Goal: Information Seeking & Learning: Learn about a topic

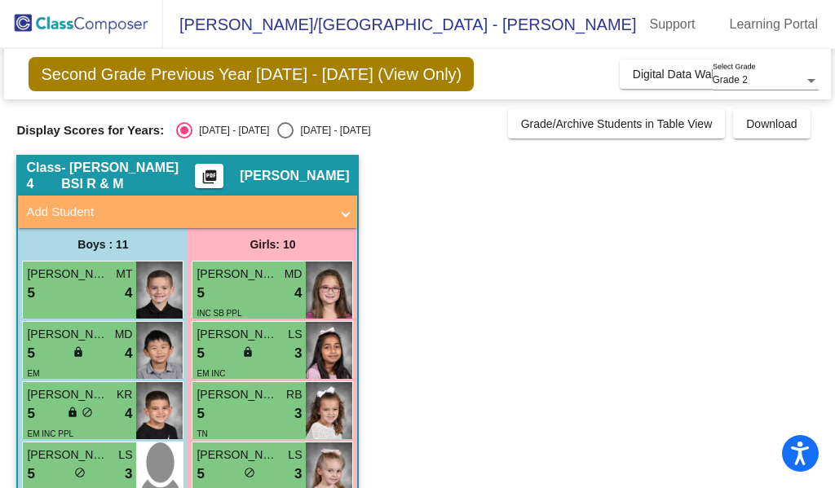
drag, startPoint x: 289, startPoint y: 127, endPoint x: 277, endPoint y: 127, distance: 12.2
click at [293, 127] on div "[DATE] - [DATE]" at bounding box center [331, 130] width 77 height 15
click at [285, 139] on input "[DATE] - [DATE]" at bounding box center [284, 139] width 1 height 1
radio input "true"
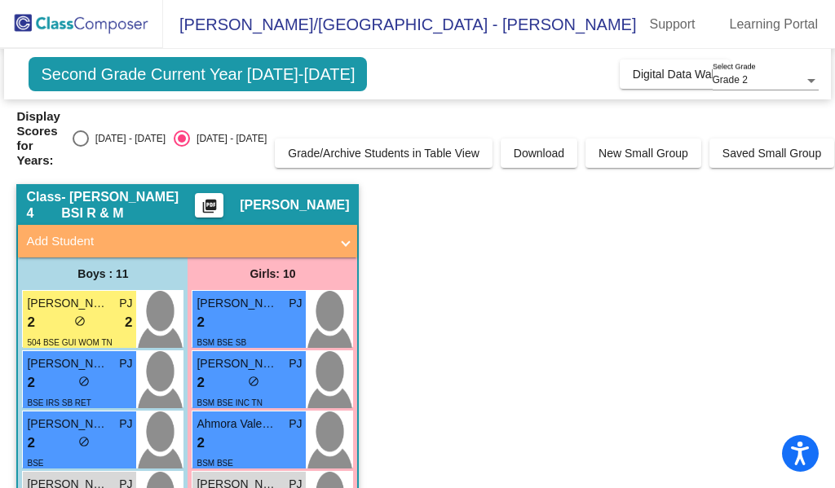
click at [121, 137] on div "[DATE] - [DATE]" at bounding box center [127, 138] width 77 height 15
click at [81, 147] on input "[DATE] - [DATE]" at bounding box center [80, 147] width 1 height 1
radio input "true"
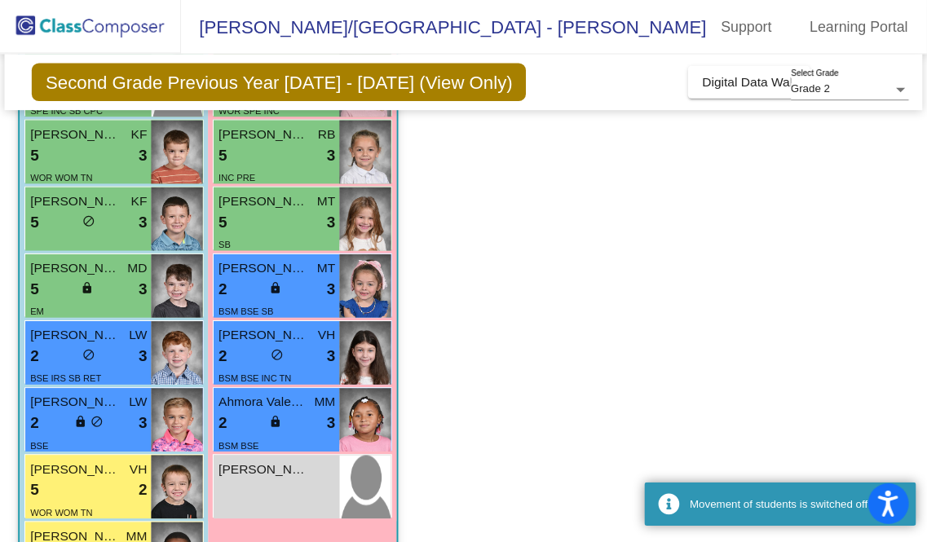
scroll to position [462, 0]
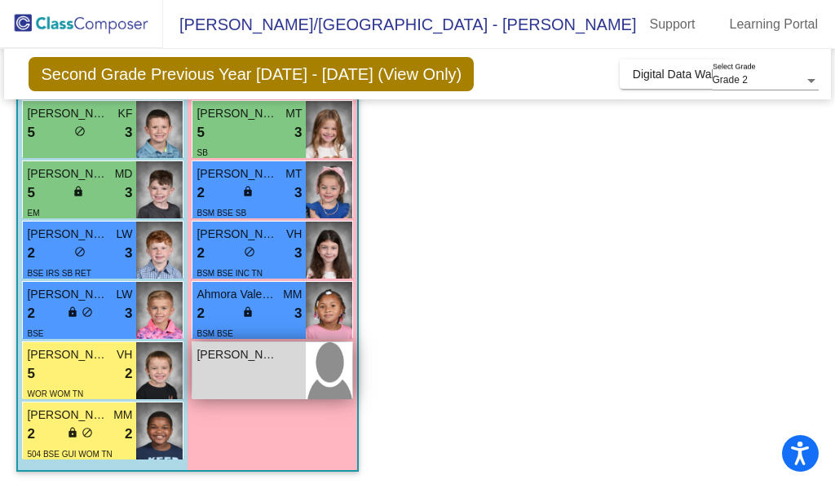
click at [311, 355] on img at bounding box center [329, 370] width 46 height 57
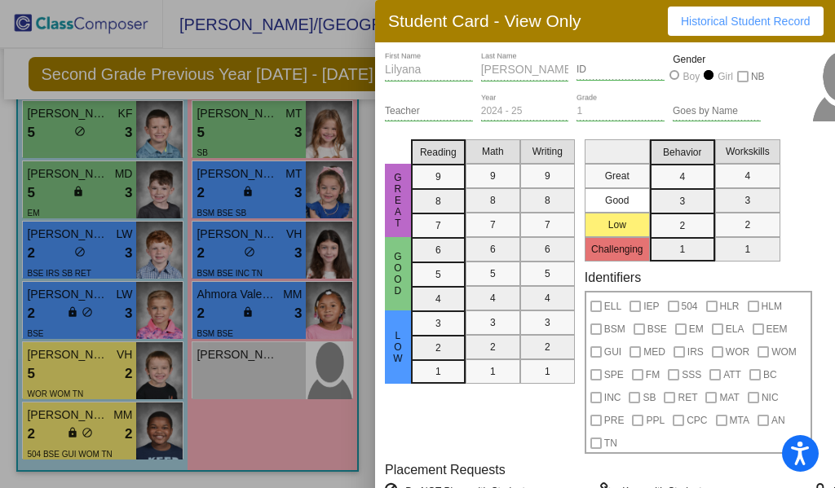
click at [690, 17] on span "Historical Student Record" at bounding box center [746, 21] width 130 height 13
click at [329, 397] on div at bounding box center [417, 244] width 835 height 488
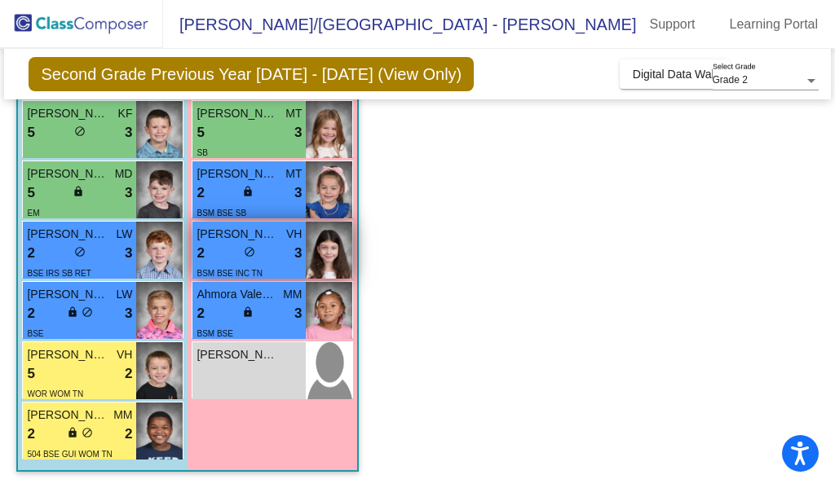
click at [251, 240] on span "[PERSON_NAME]" at bounding box center [237, 234] width 82 height 17
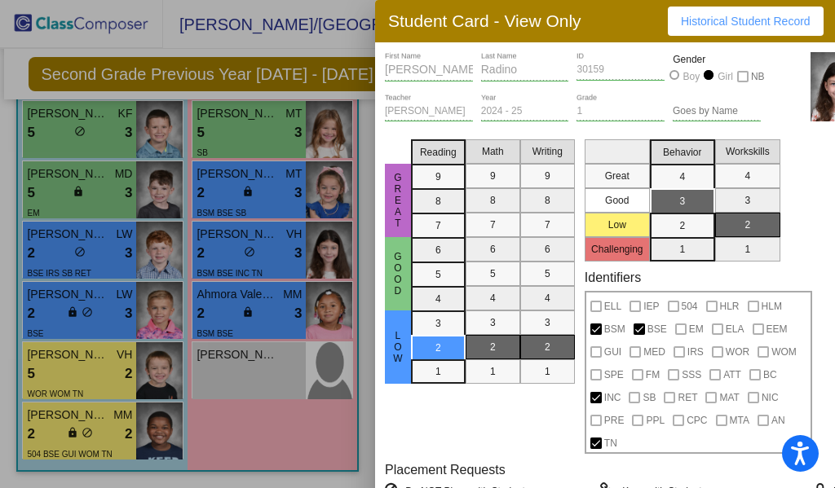
click at [325, 417] on div at bounding box center [417, 244] width 835 height 488
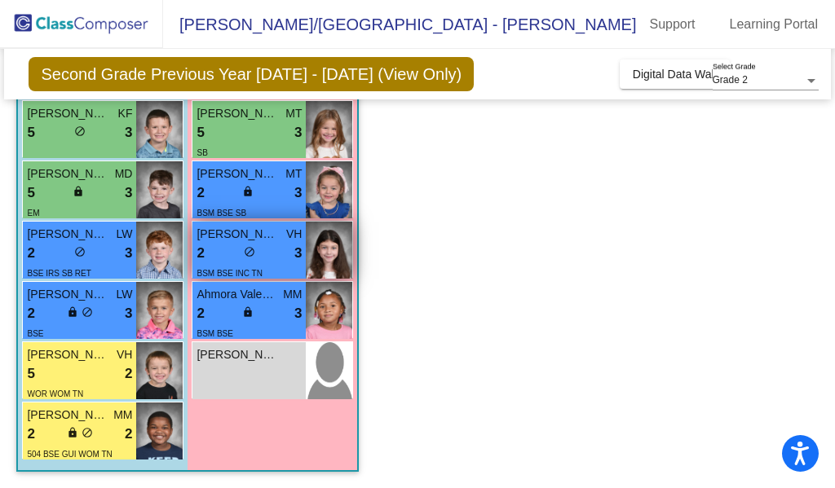
click at [334, 252] on img at bounding box center [329, 250] width 46 height 57
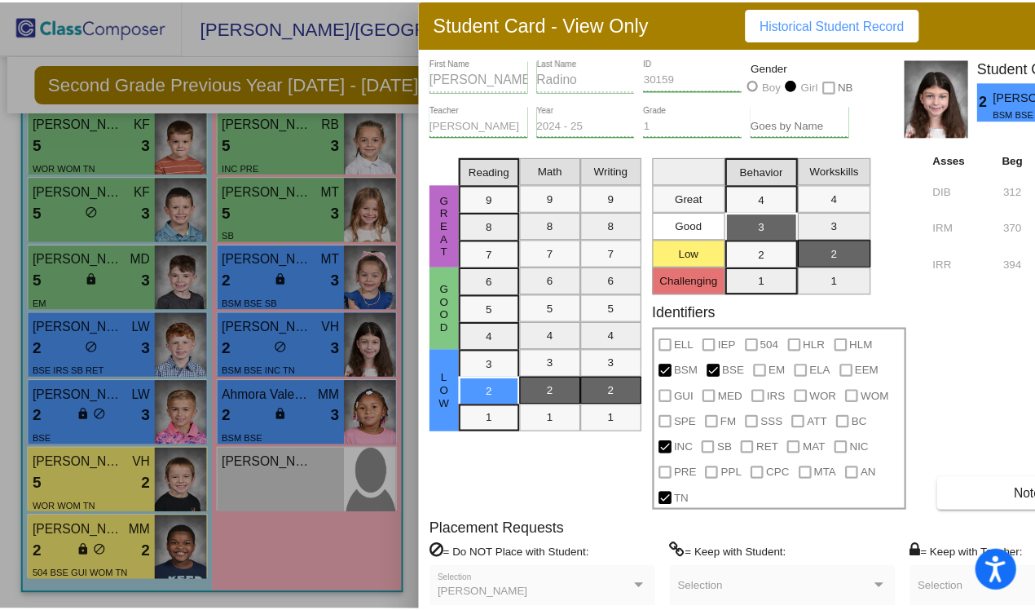
scroll to position [338, 0]
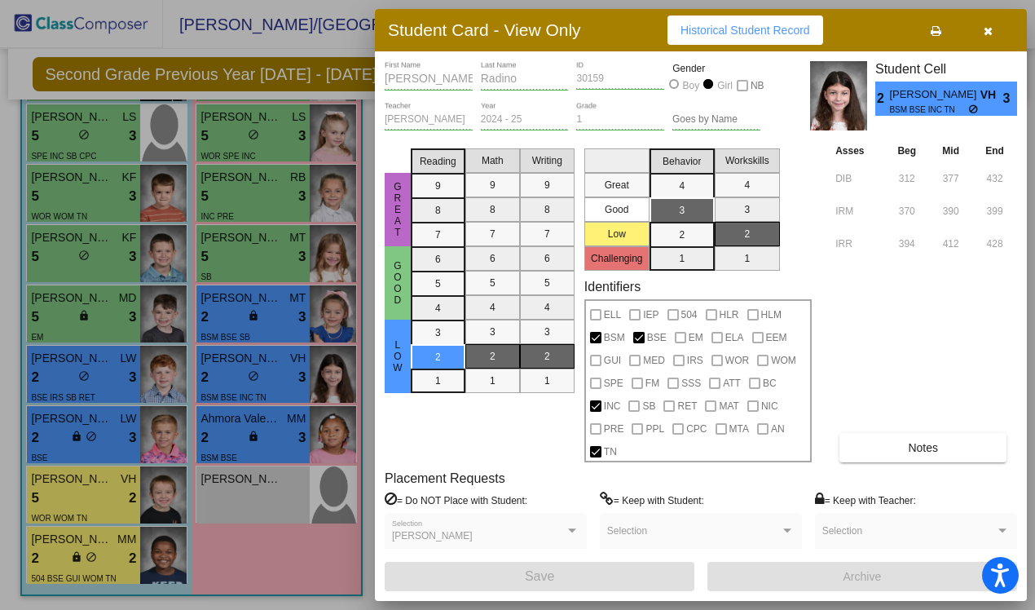
drag, startPoint x: 776, startPoint y: 3, endPoint x: 562, endPoint y: 436, distance: 482.7
click at [563, 437] on mat-selection-list "Writing 9 8 7 6 5 4 3 2 1" at bounding box center [547, 302] width 55 height 320
click at [349, 173] on div at bounding box center [517, 305] width 1035 height 610
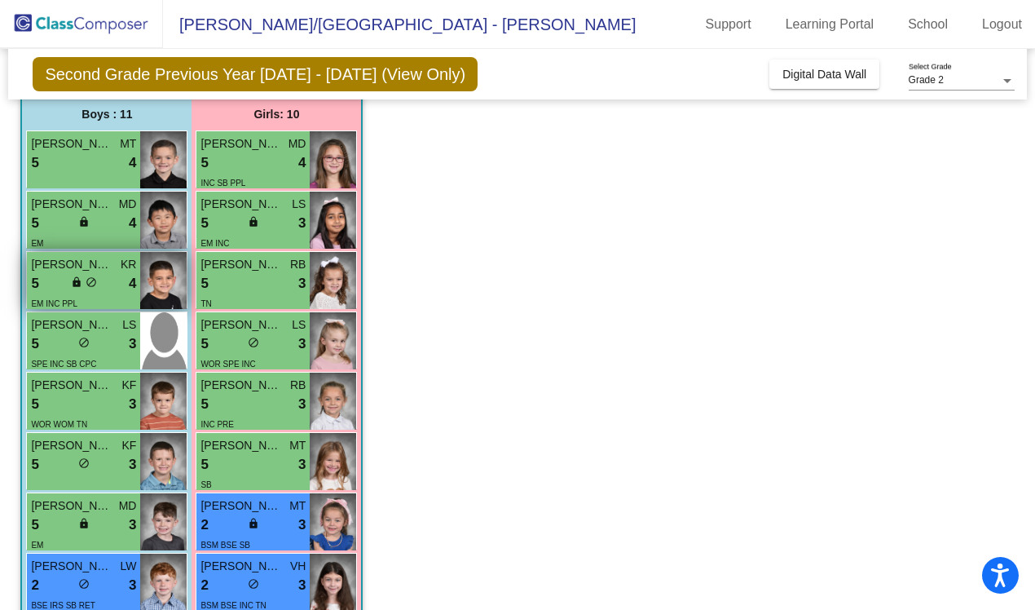
scroll to position [33, 0]
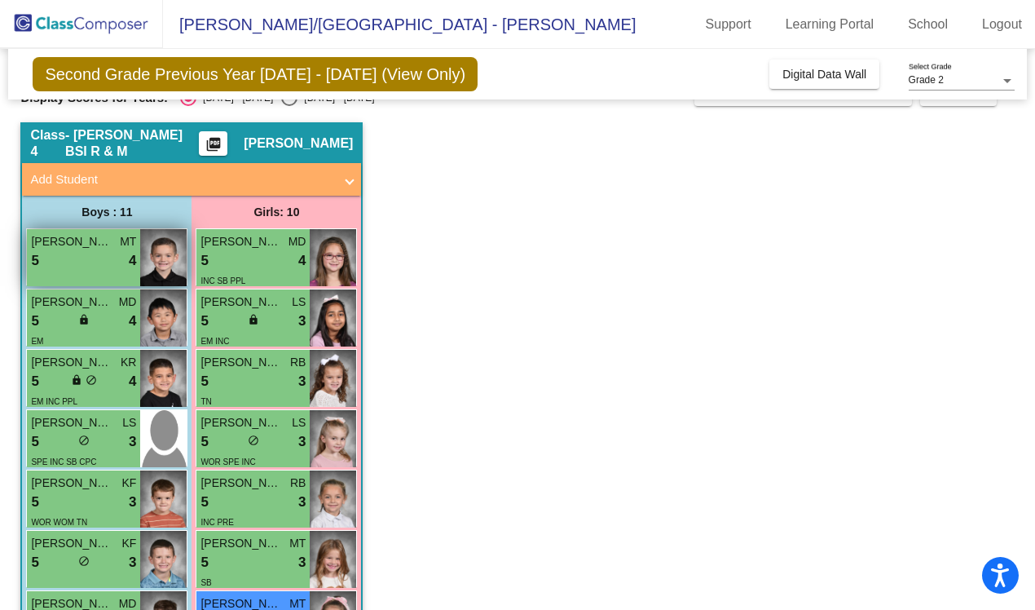
click at [133, 245] on span "MT" at bounding box center [128, 241] width 16 height 17
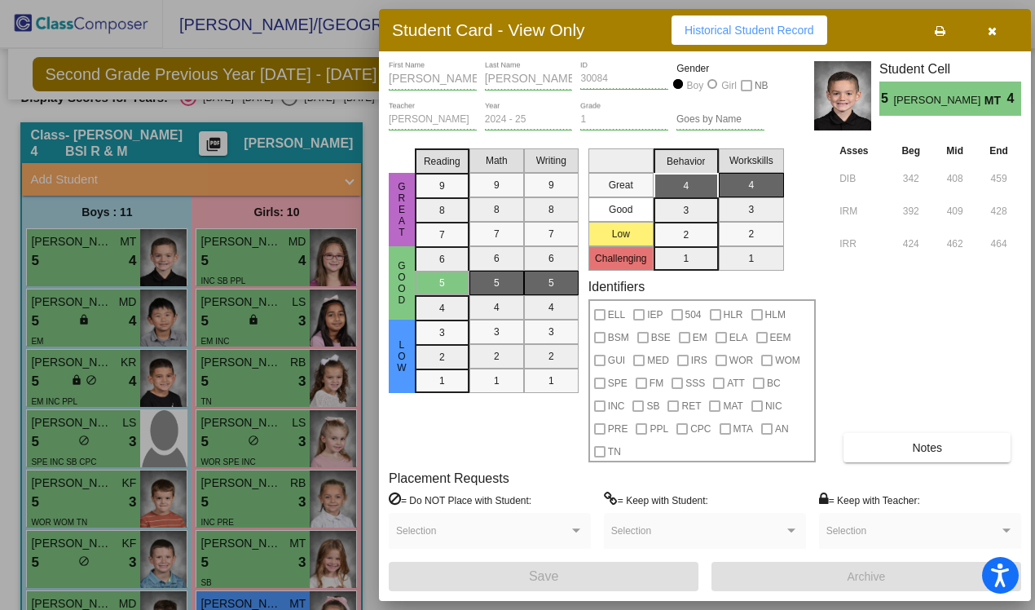
click at [306, 210] on div at bounding box center [517, 305] width 1035 height 610
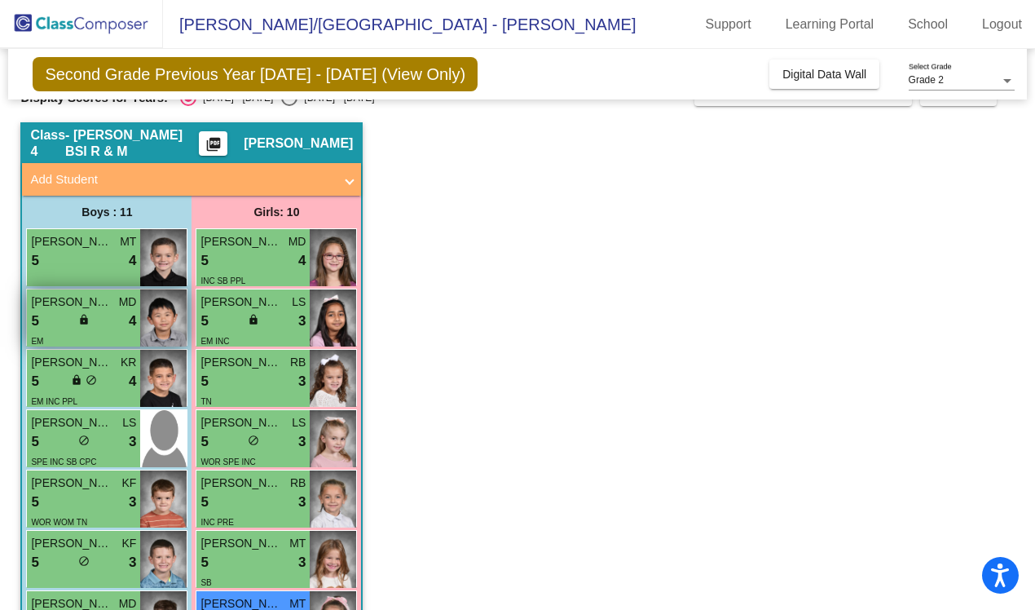
click at [111, 306] on span "[PERSON_NAME]" at bounding box center [72, 301] width 82 height 17
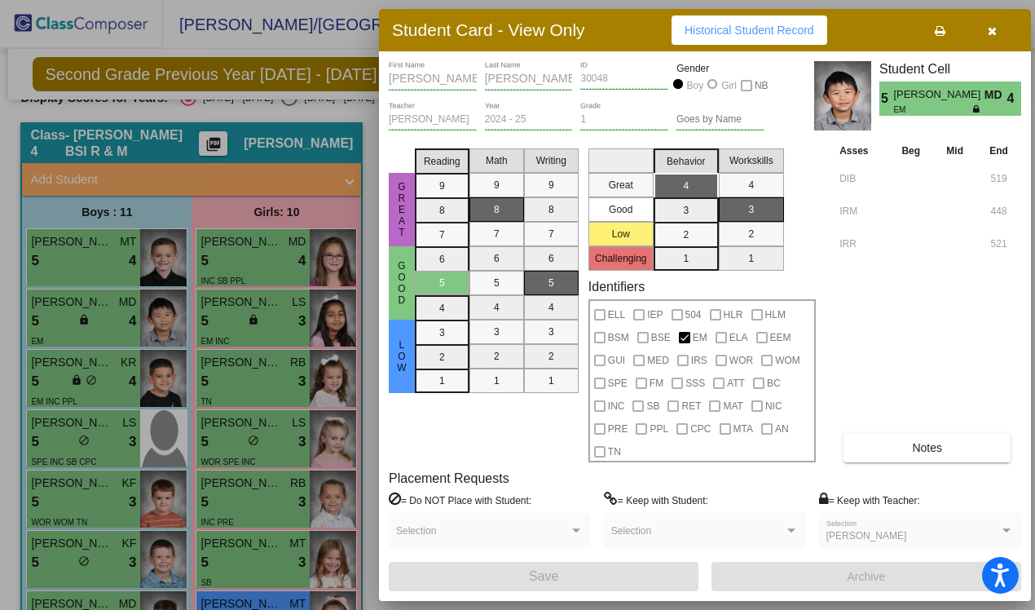
click at [205, 327] on div at bounding box center [517, 305] width 1035 height 610
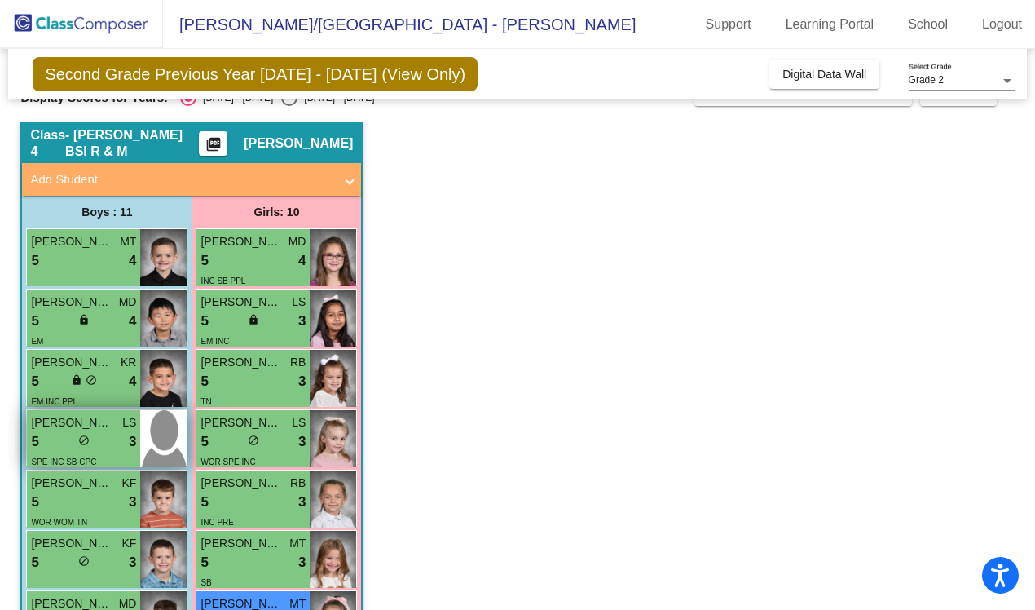
click at [143, 421] on img at bounding box center [163, 438] width 46 height 57
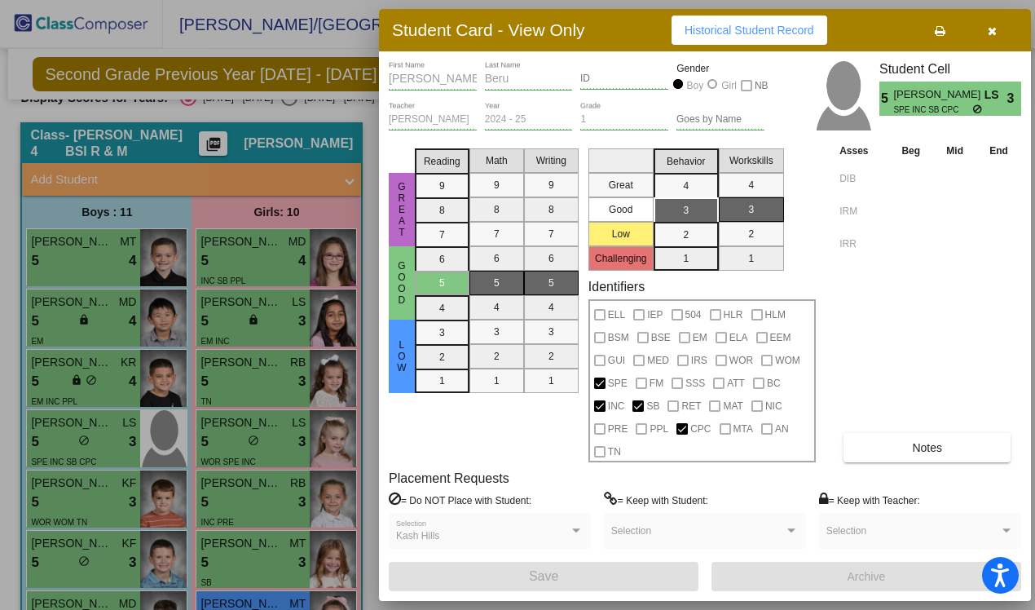
click at [90, 371] on div at bounding box center [517, 305] width 1035 height 610
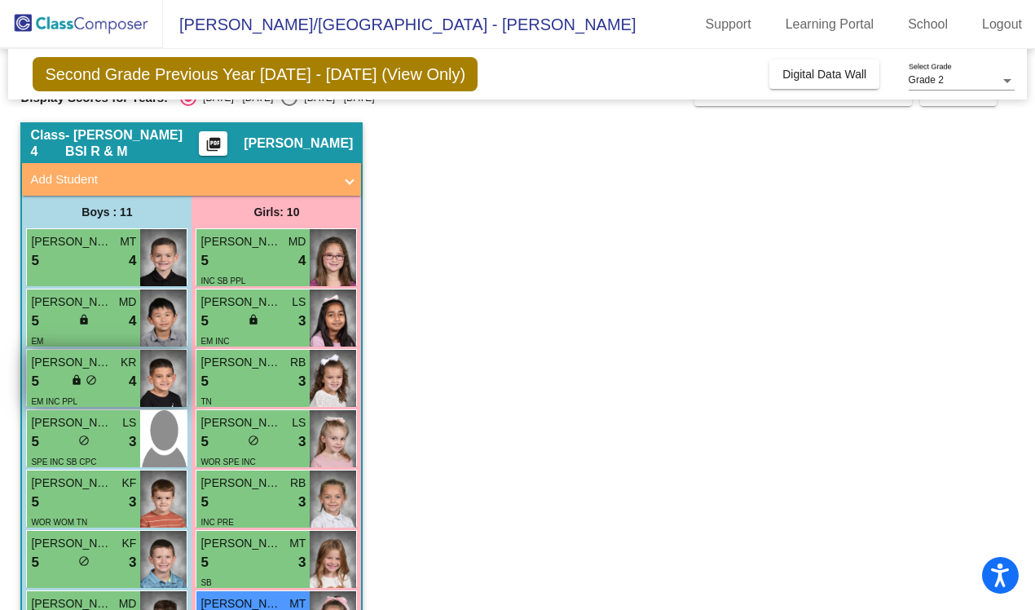
click at [104, 354] on span "[PERSON_NAME]" at bounding box center [72, 362] width 82 height 17
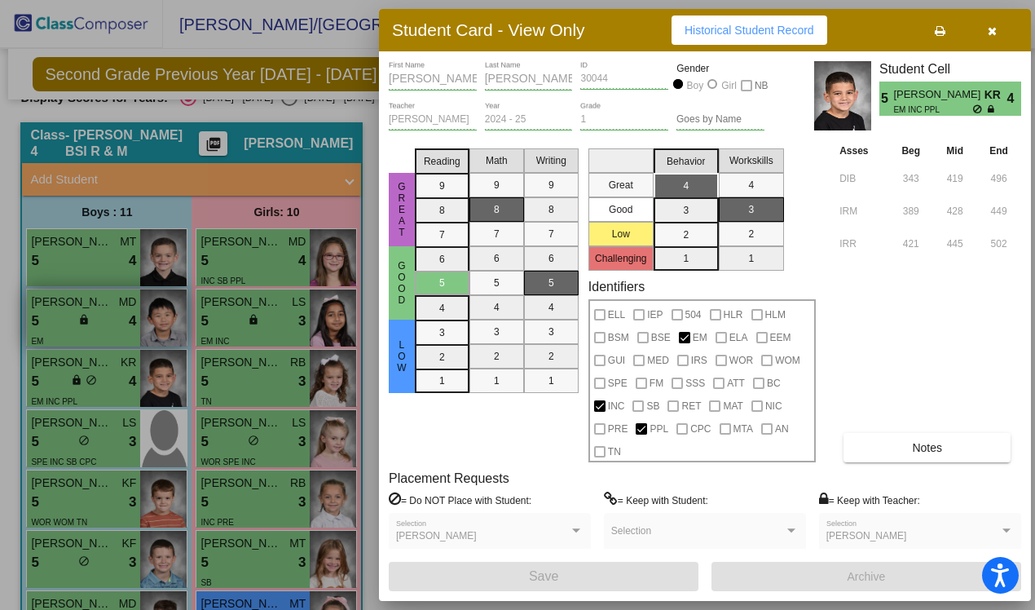
click at [111, 334] on div at bounding box center [517, 305] width 1035 height 610
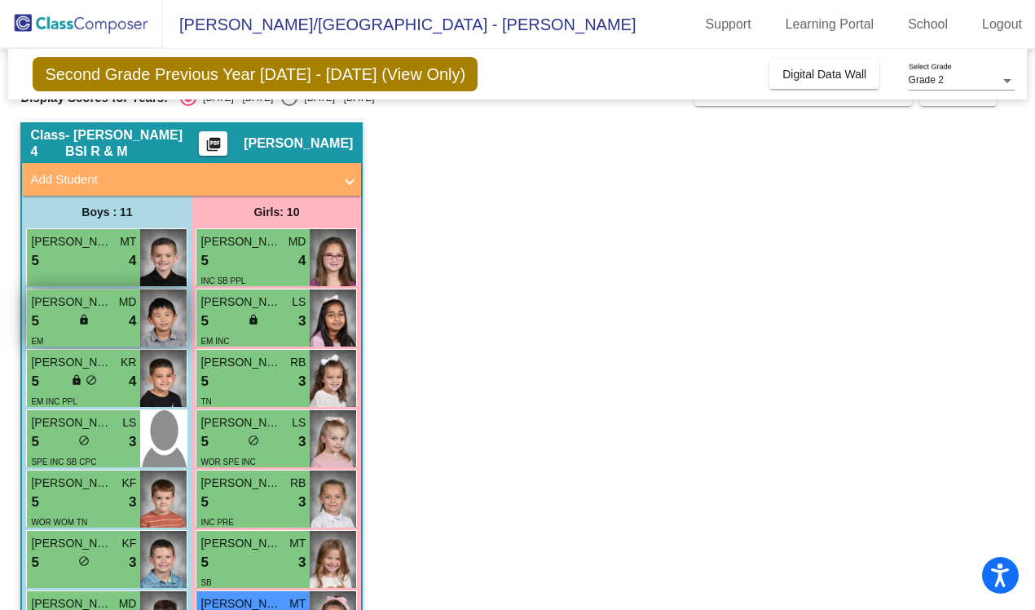
click at [126, 293] on span "MD" at bounding box center [128, 301] width 18 height 17
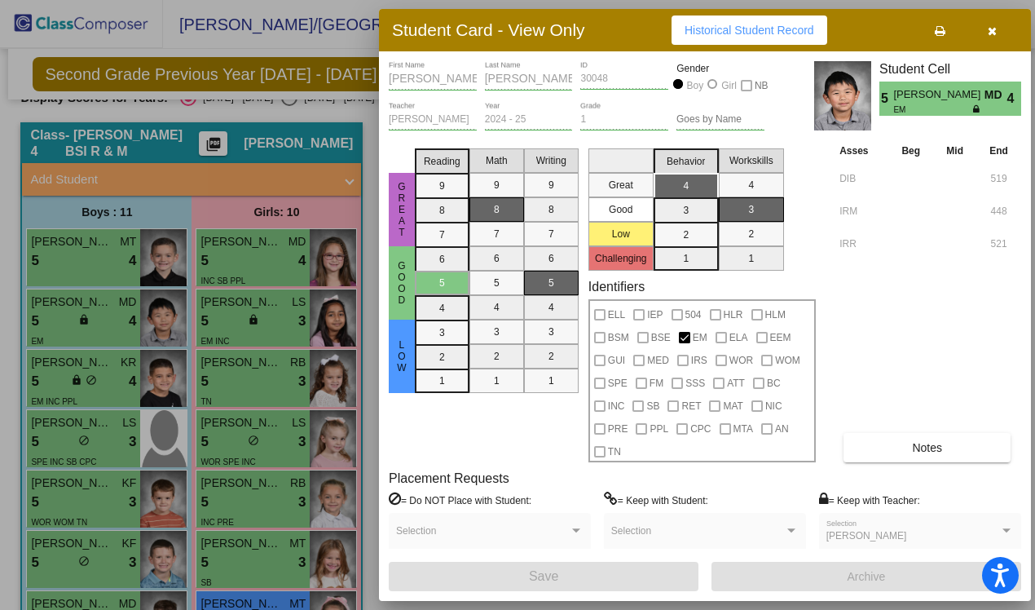
click at [270, 243] on div at bounding box center [517, 305] width 1035 height 610
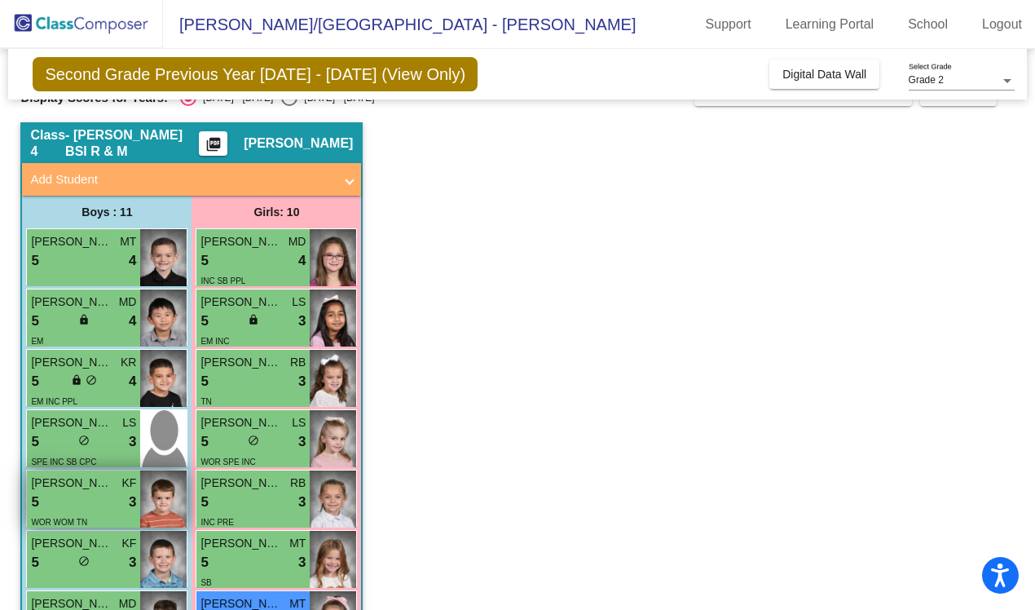
click at [112, 487] on span "[PERSON_NAME]" at bounding box center [72, 482] width 82 height 17
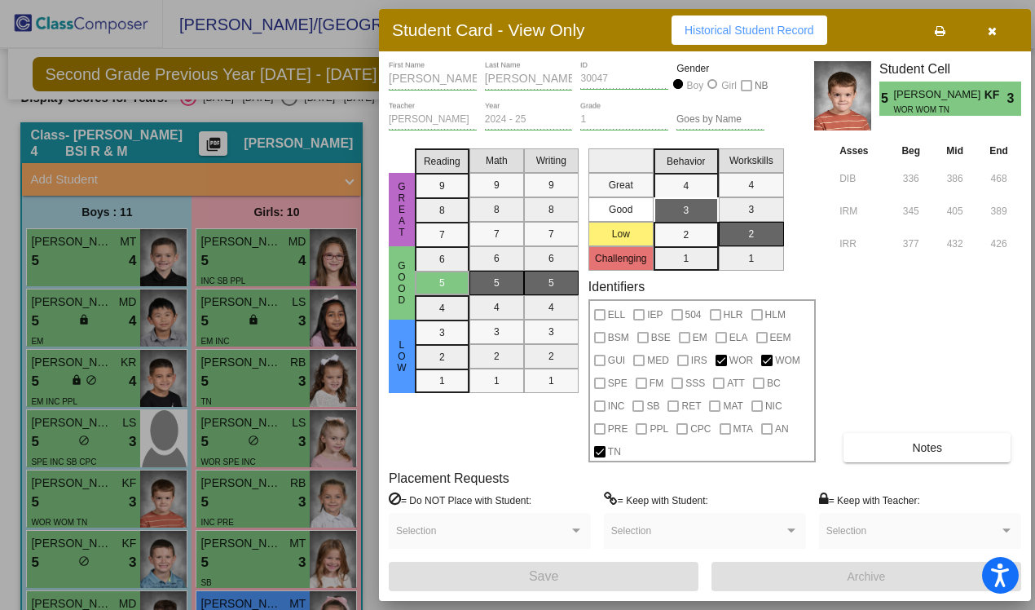
click at [112, 487] on div at bounding box center [517, 305] width 1035 height 610
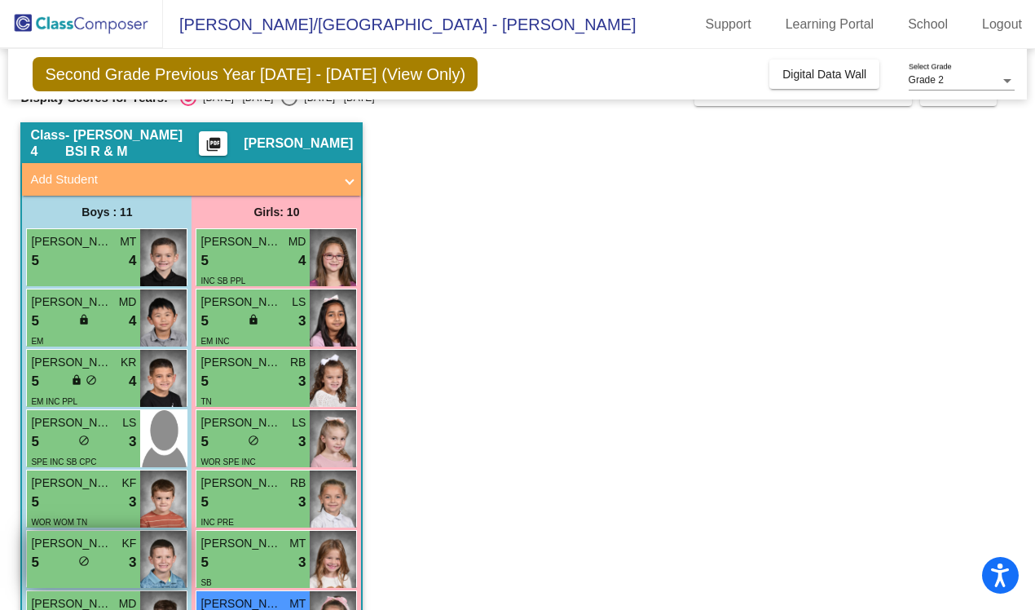
click at [106, 487] on div "5 lock do_not_disturb_alt 3" at bounding box center [83, 562] width 105 height 21
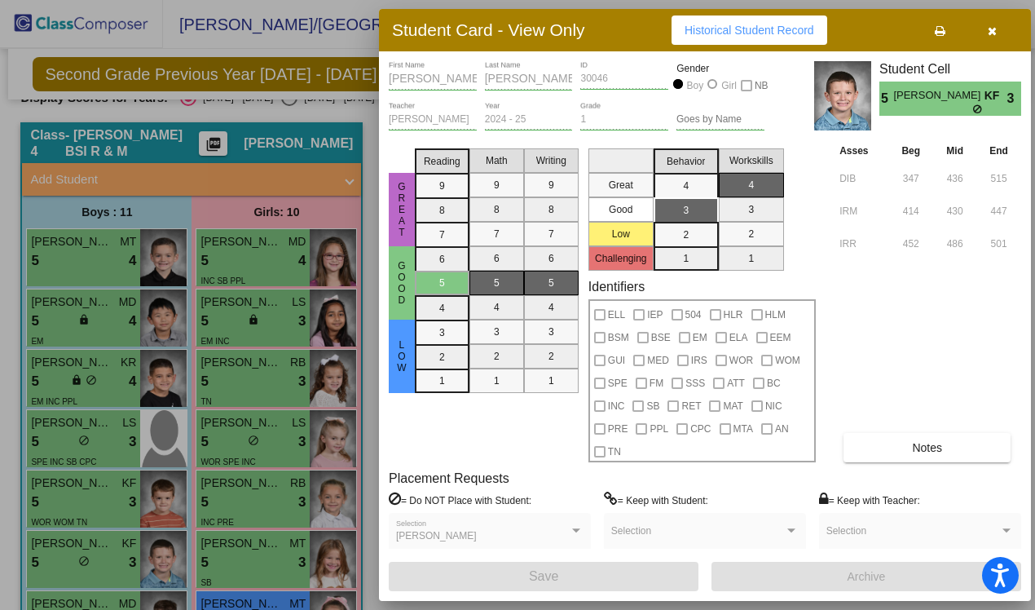
click at [106, 487] on div at bounding box center [517, 305] width 1035 height 610
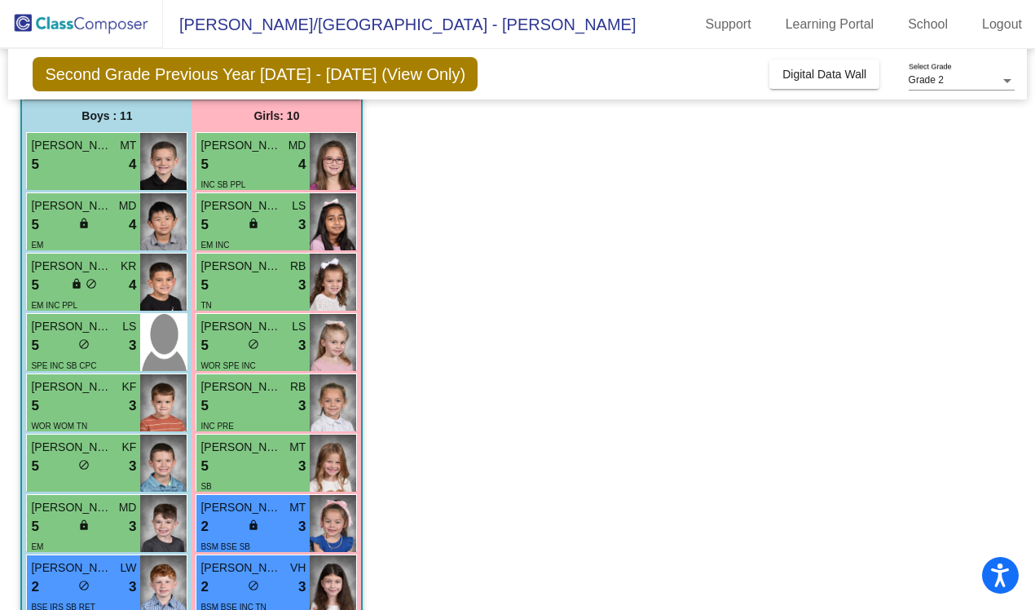
scroll to position [236, 0]
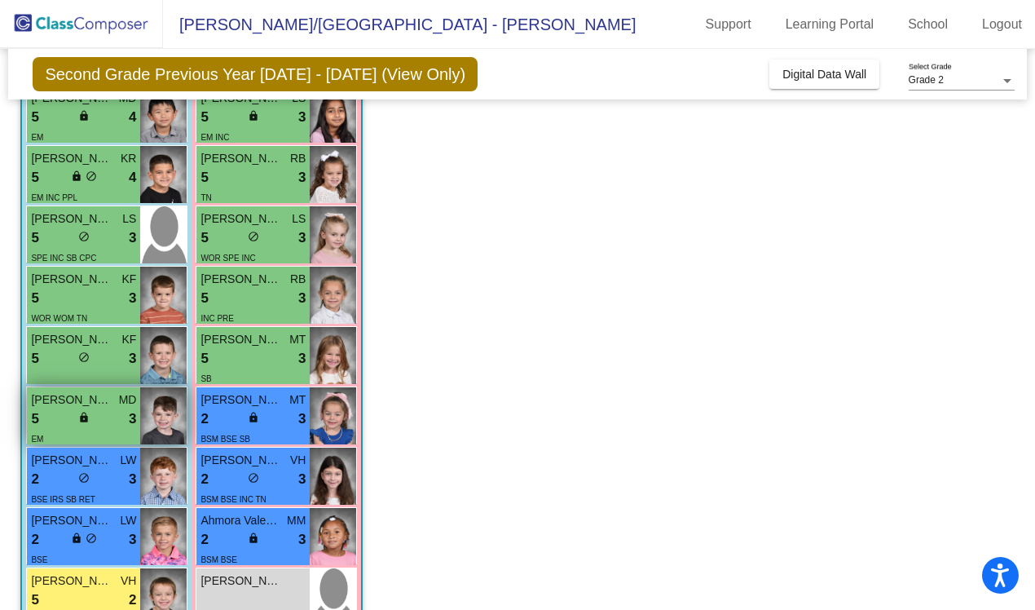
click at [139, 402] on div "[PERSON_NAME] MD 5 lock do_not_disturb_alt 3 EM" at bounding box center [83, 415] width 113 height 57
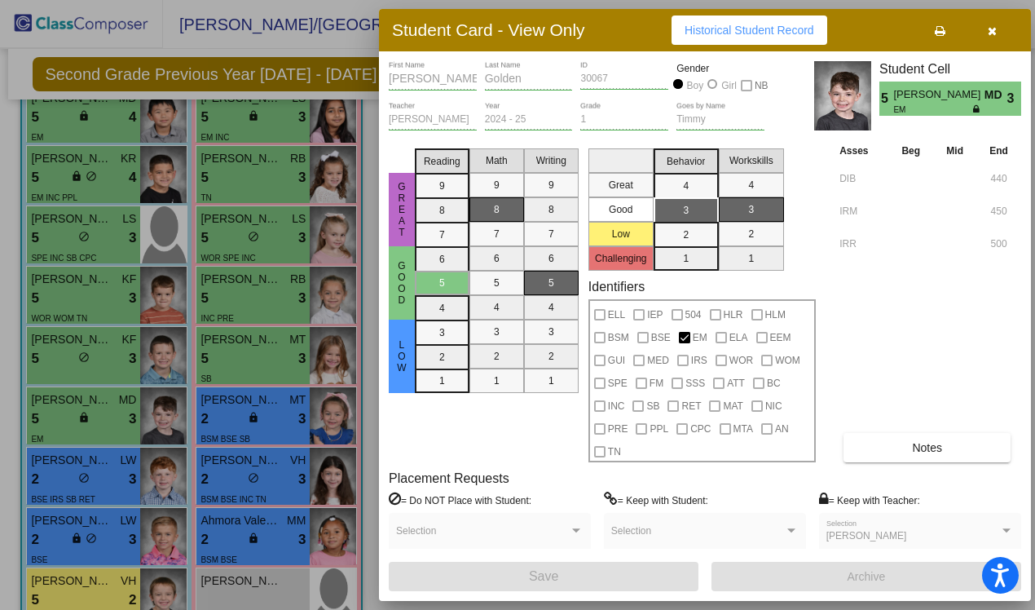
click at [139, 402] on div at bounding box center [517, 305] width 1035 height 610
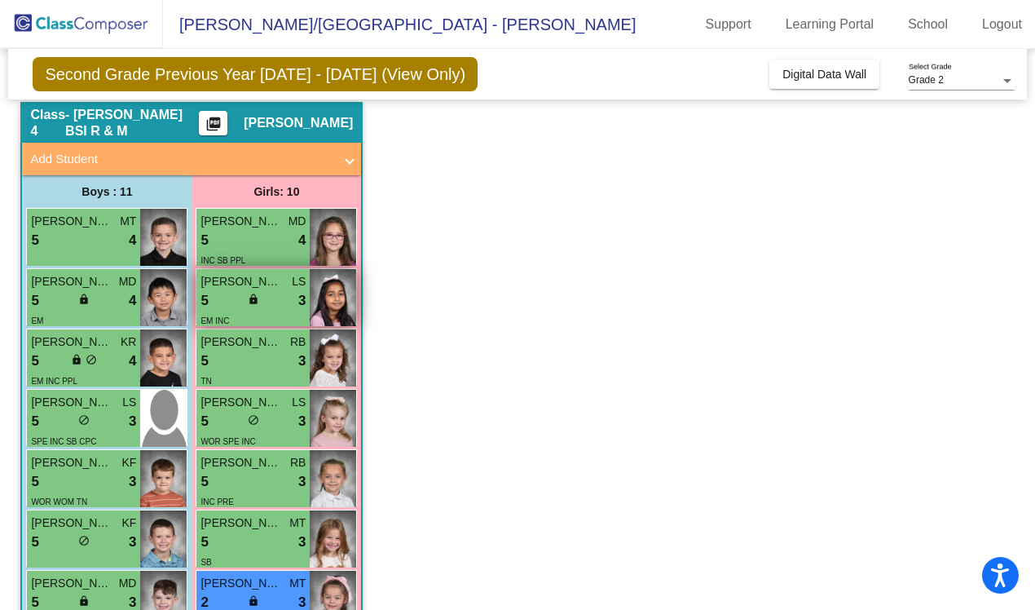
scroll to position [33, 0]
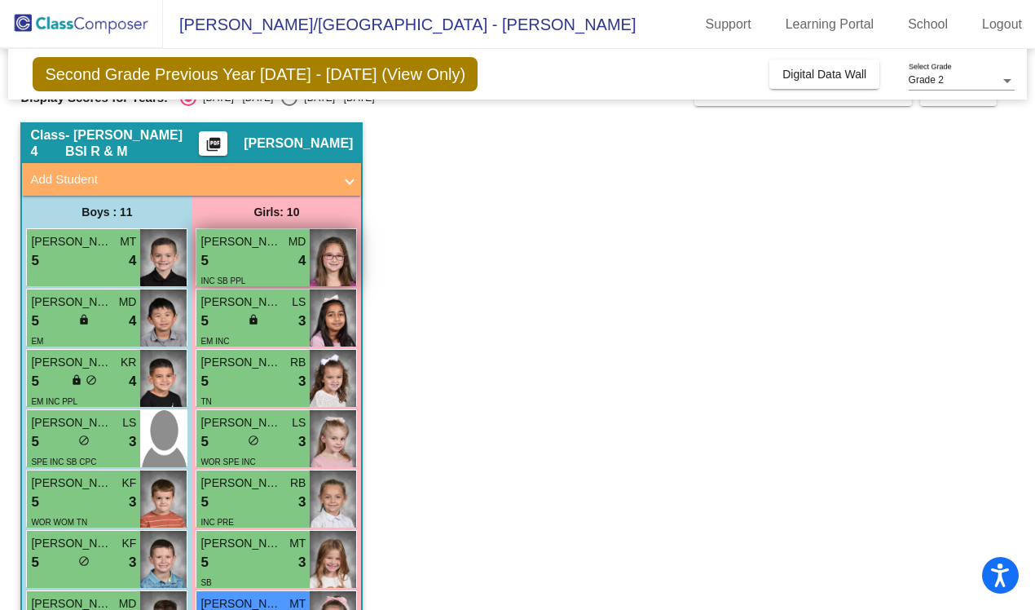
click at [292, 273] on div "INC SB PPL" at bounding box center [253, 279] width 105 height 17
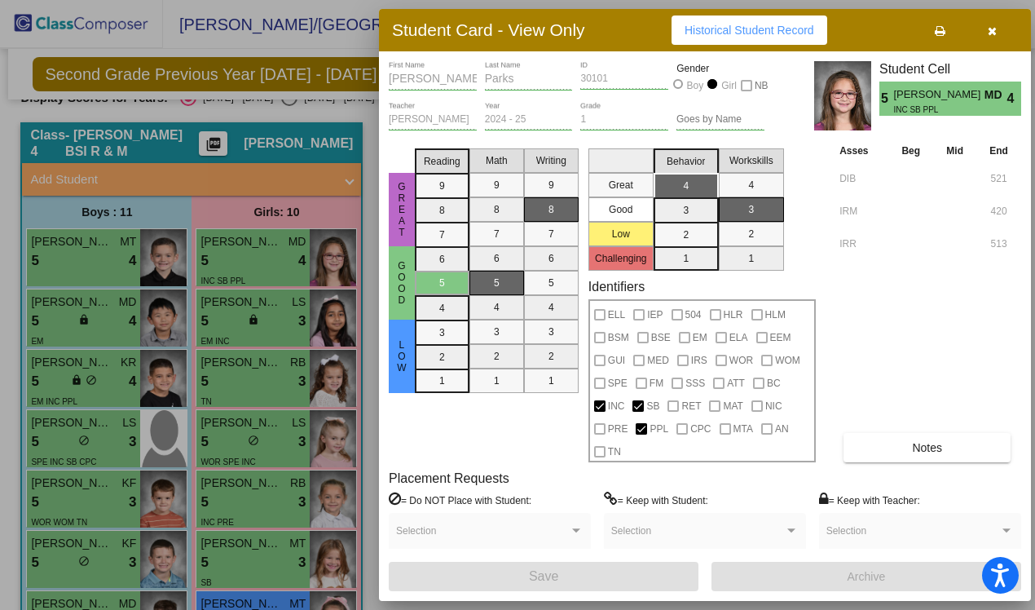
click at [300, 307] on div at bounding box center [517, 305] width 1035 height 610
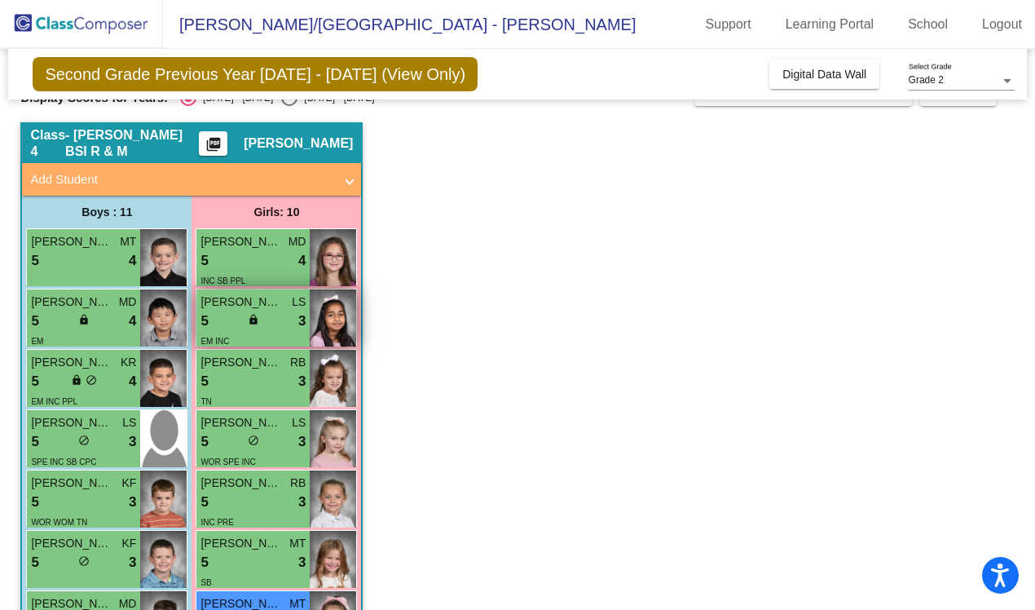
click at [300, 307] on span "LS" at bounding box center [299, 301] width 14 height 17
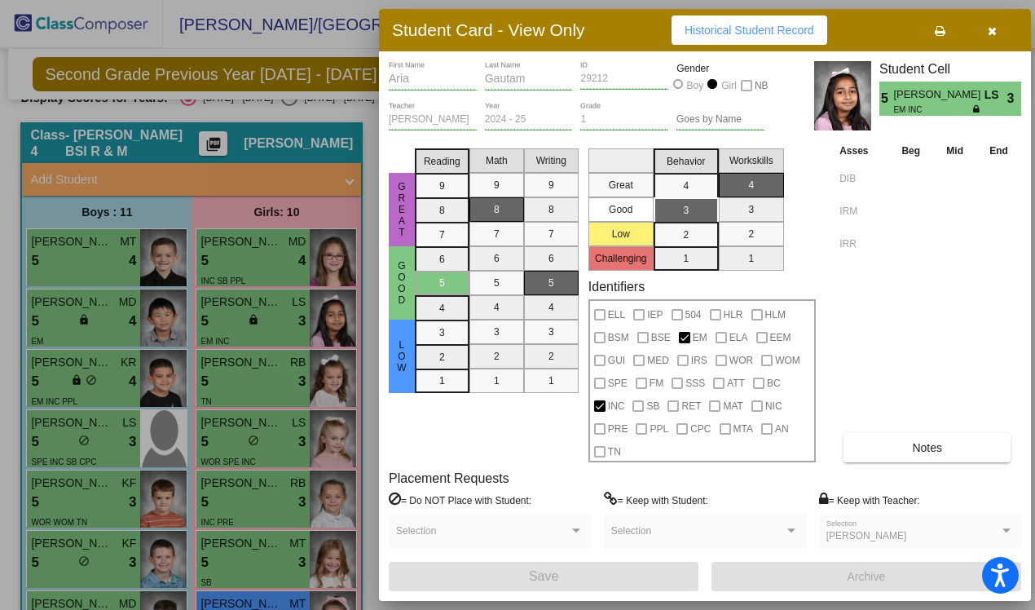
click at [266, 381] on div at bounding box center [517, 305] width 1035 height 610
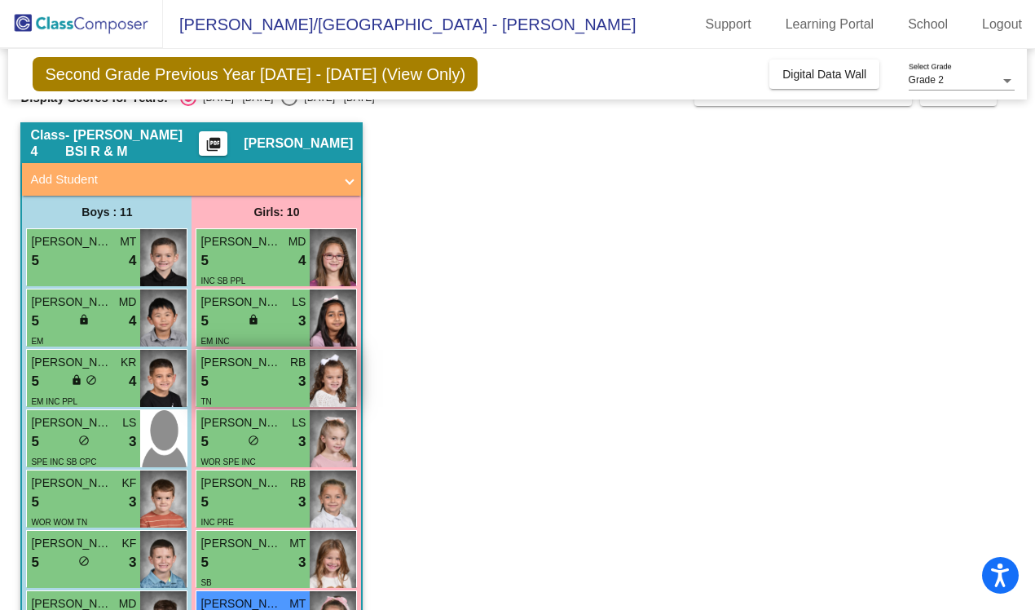
click at [266, 381] on div "5 lock do_not_disturb_alt 3" at bounding box center [253, 381] width 105 height 21
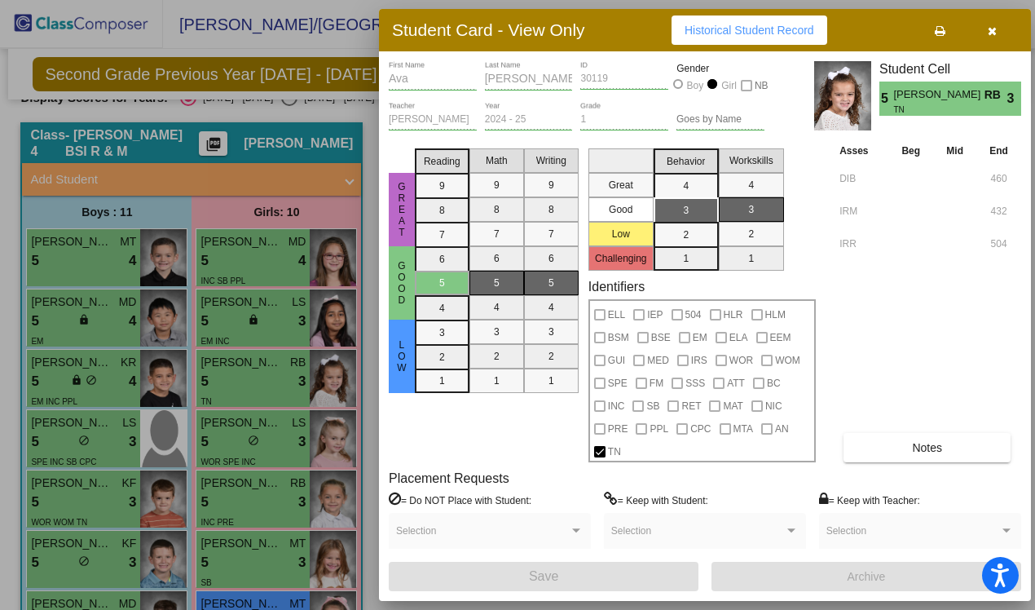
click at [293, 430] on div at bounding box center [517, 305] width 1035 height 610
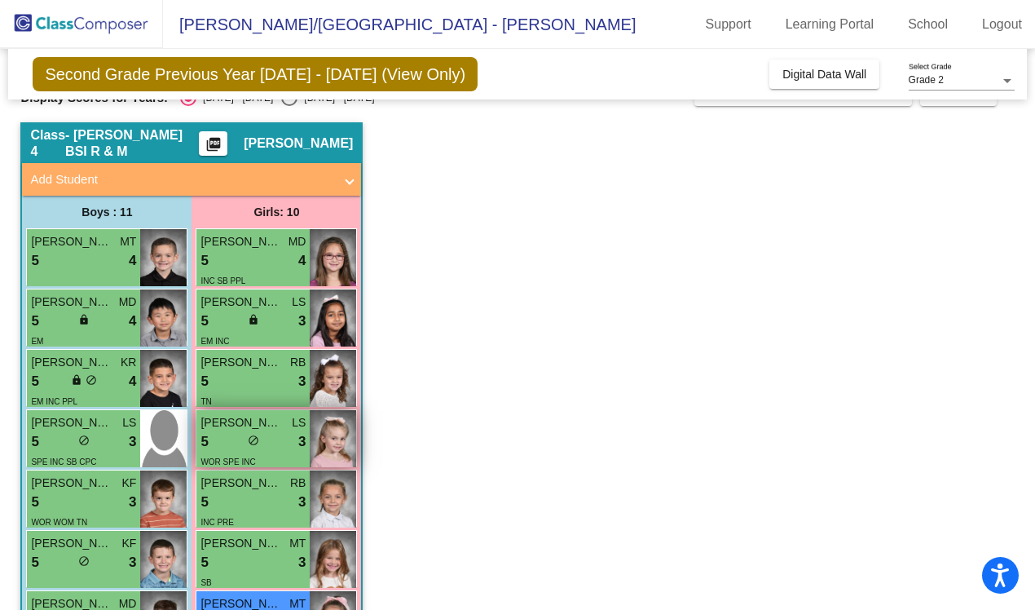
click at [293, 430] on span "LS" at bounding box center [299, 422] width 14 height 17
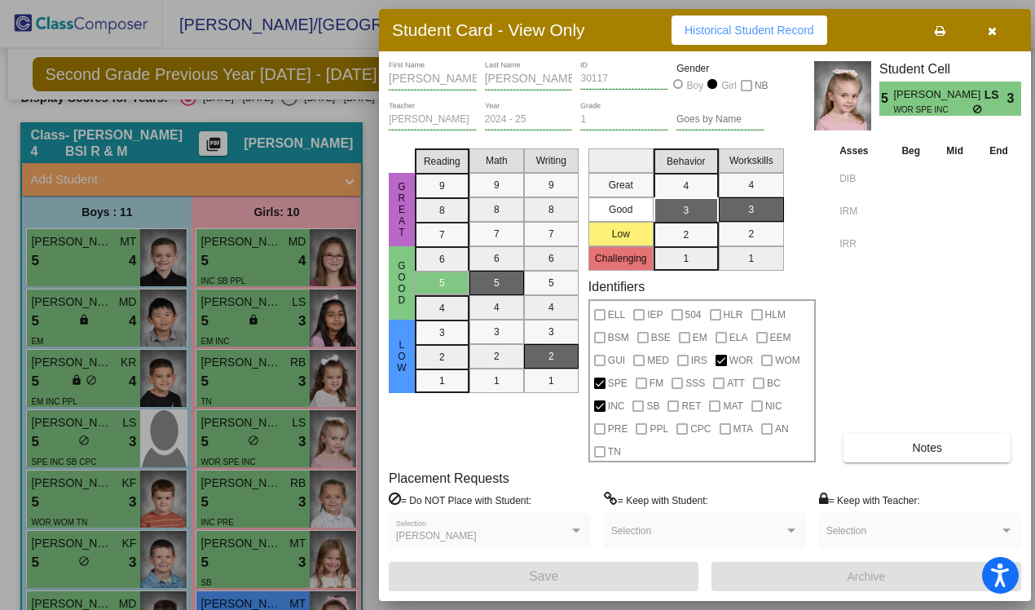
click at [310, 462] on div at bounding box center [517, 305] width 1035 height 610
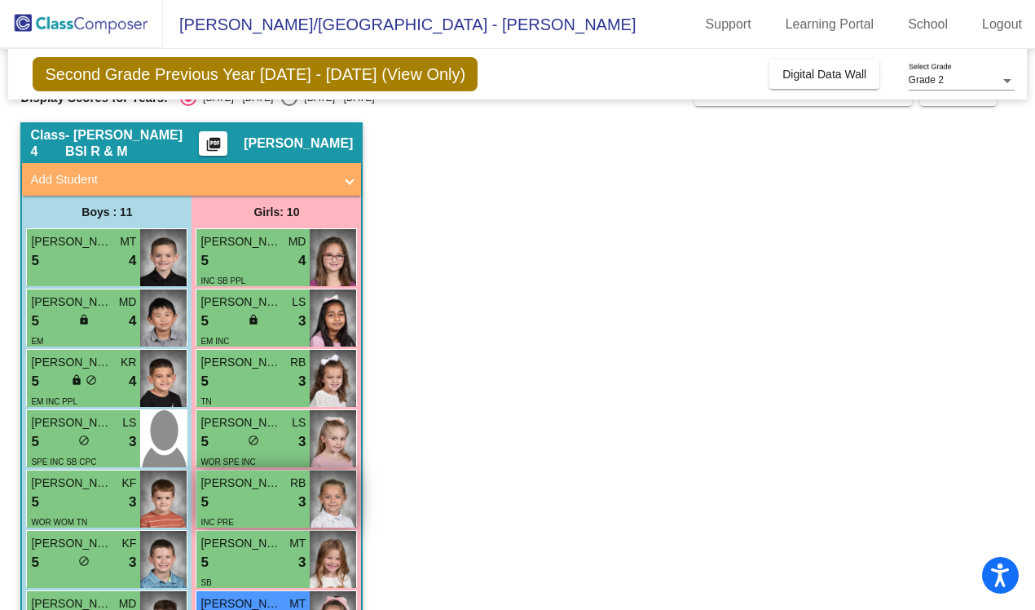
click at [292, 487] on div "5 lock do_not_disturb_alt 3" at bounding box center [253, 502] width 105 height 21
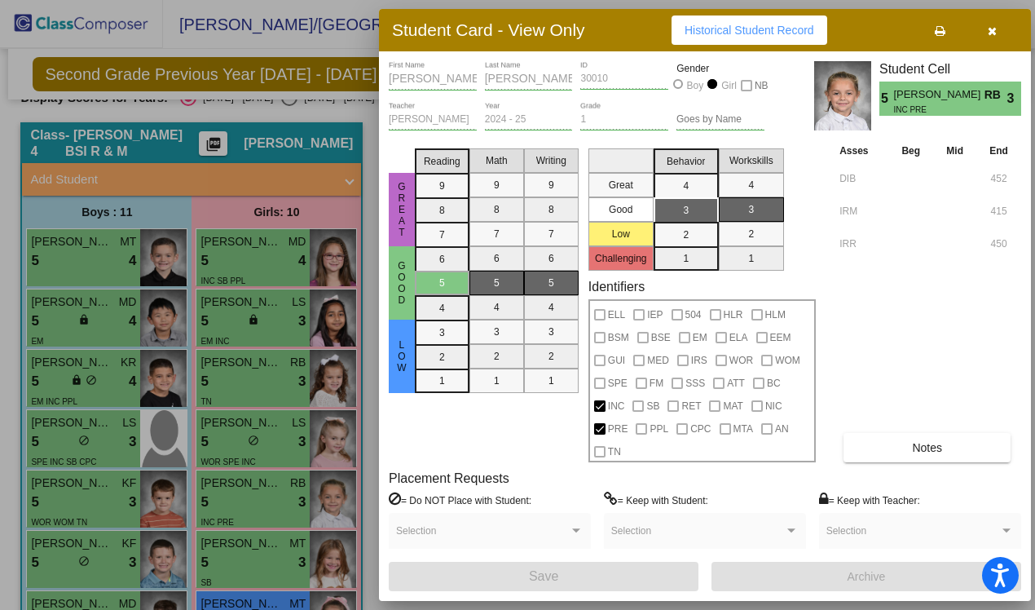
click at [292, 487] on div at bounding box center [517, 305] width 1035 height 610
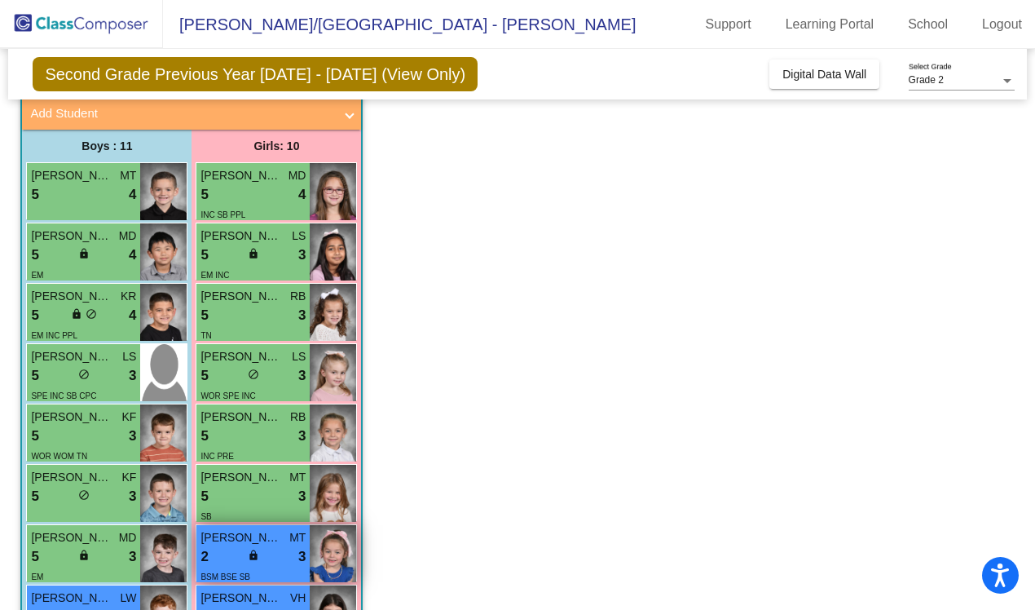
scroll to position [134, 0]
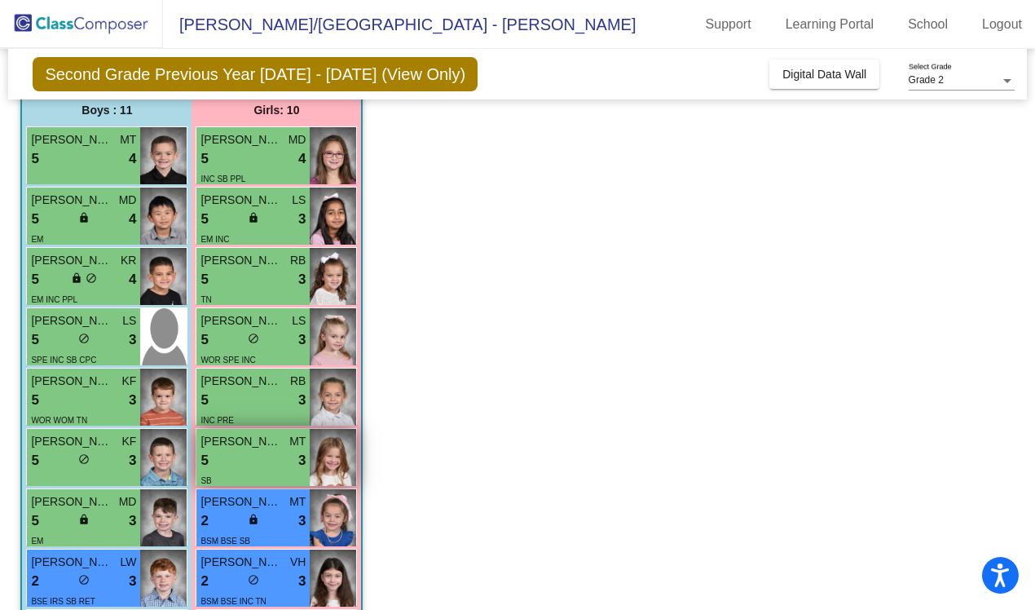
click at [249, 450] on div "5 lock do_not_disturb_alt 3" at bounding box center [253, 460] width 105 height 21
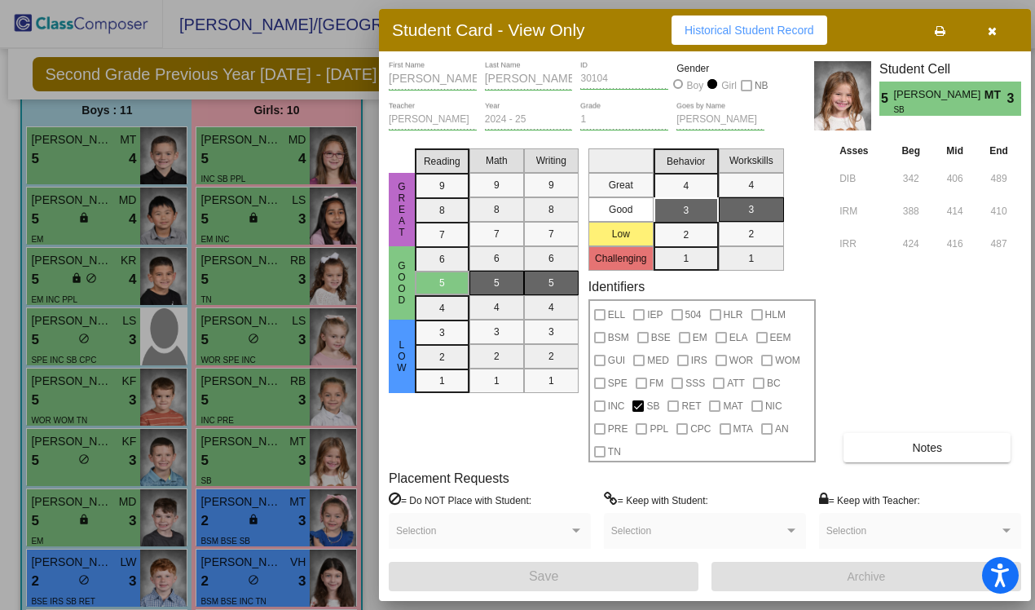
click at [249, 449] on div at bounding box center [517, 305] width 1035 height 610
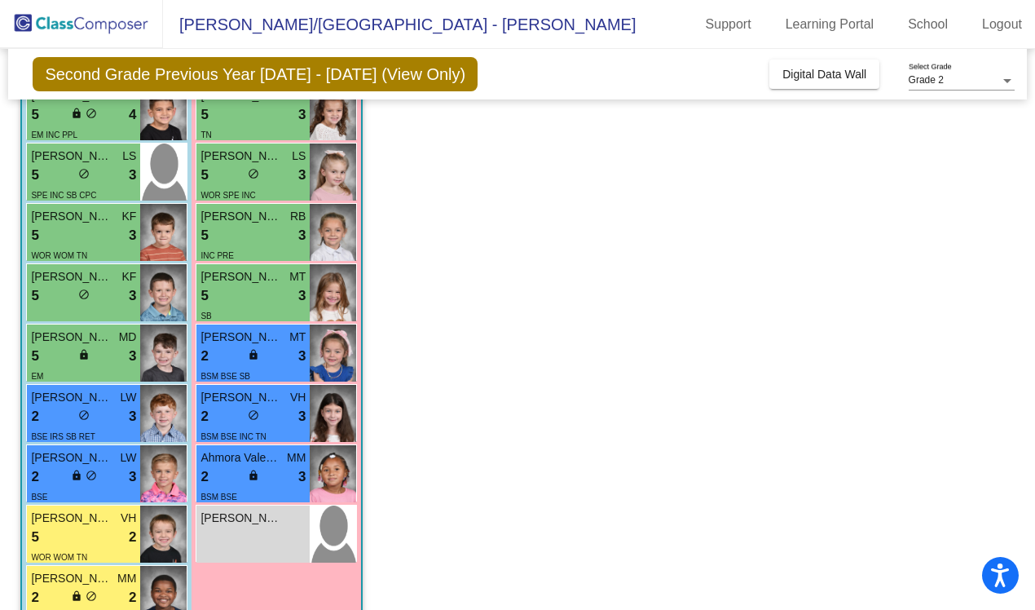
scroll to position [338, 0]
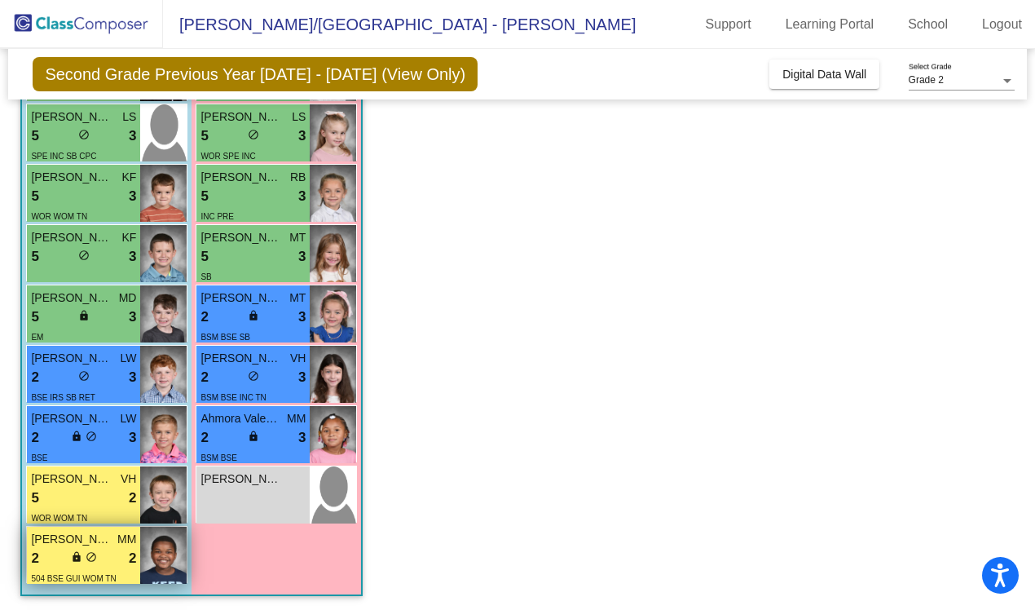
click at [116, 487] on div "2 lock do_not_disturb_alt 2" at bounding box center [83, 558] width 105 height 21
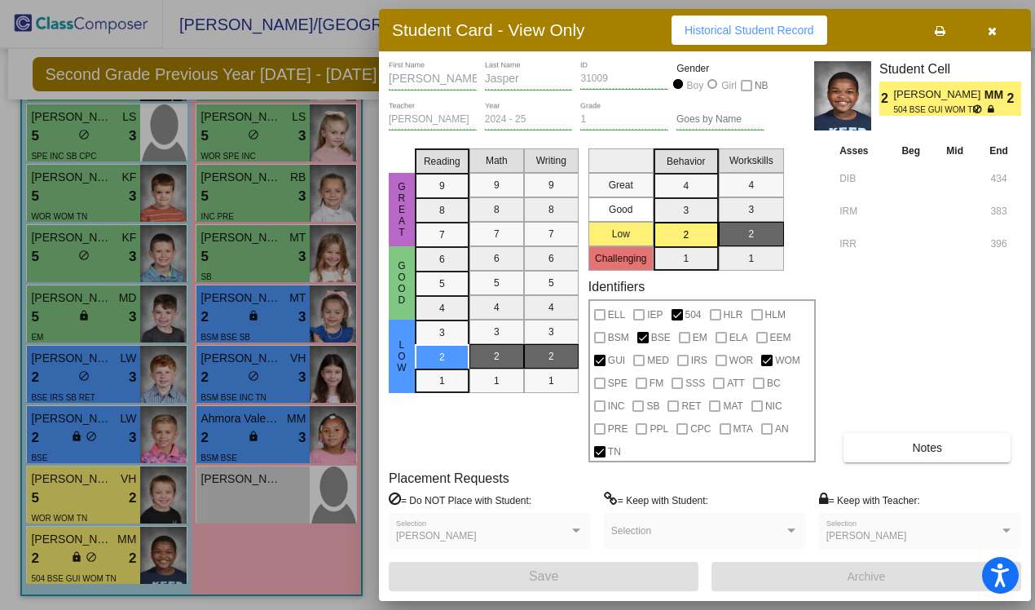
click at [155, 487] on div at bounding box center [517, 305] width 1035 height 610
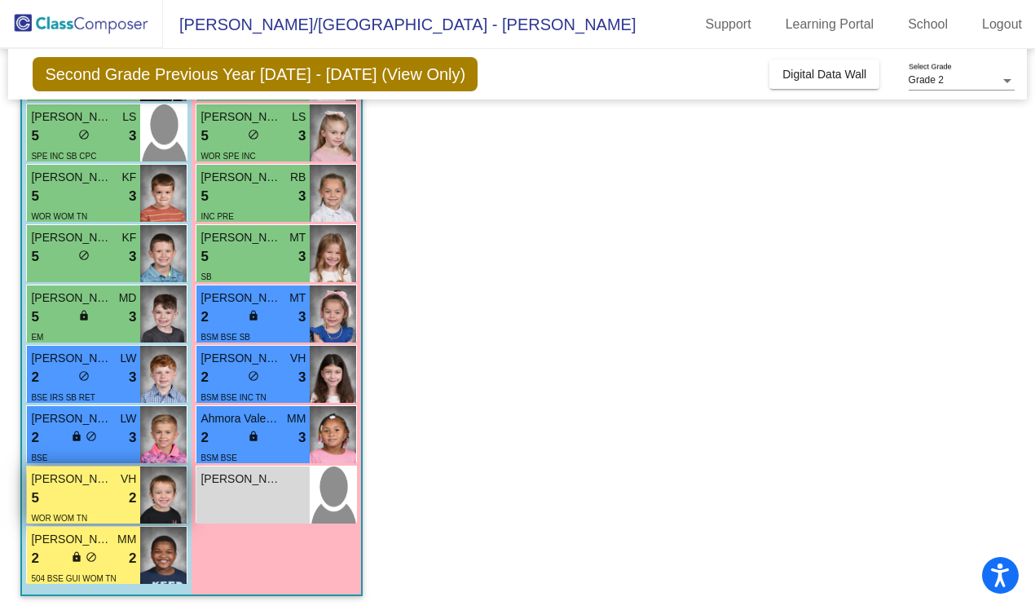
click at [129, 487] on div "WOR WOM TN" at bounding box center [83, 517] width 105 height 17
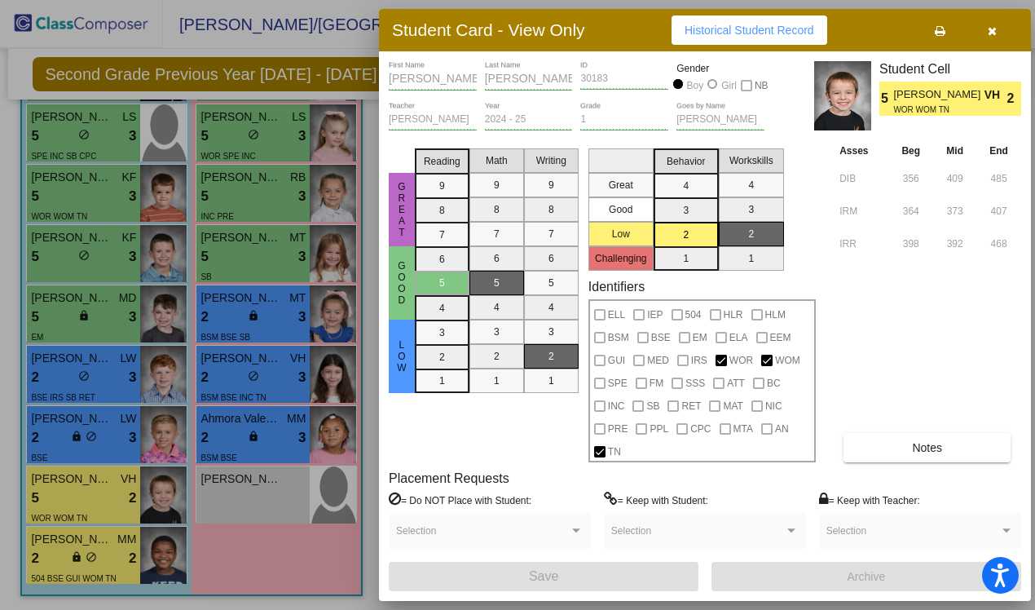
click at [140, 487] on div at bounding box center [517, 305] width 1035 height 610
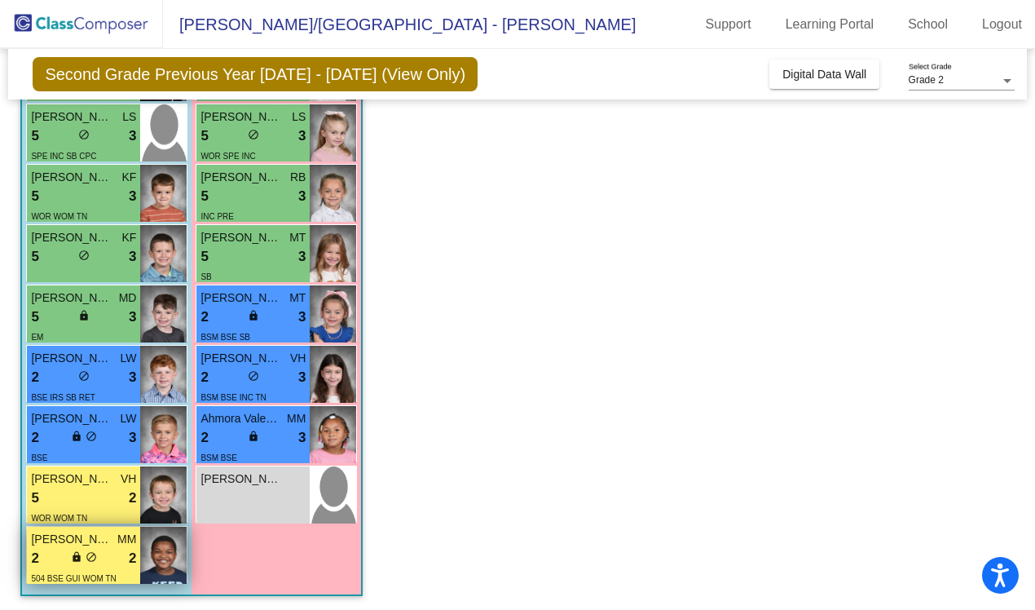
click at [155, 487] on img at bounding box center [163, 555] width 46 height 57
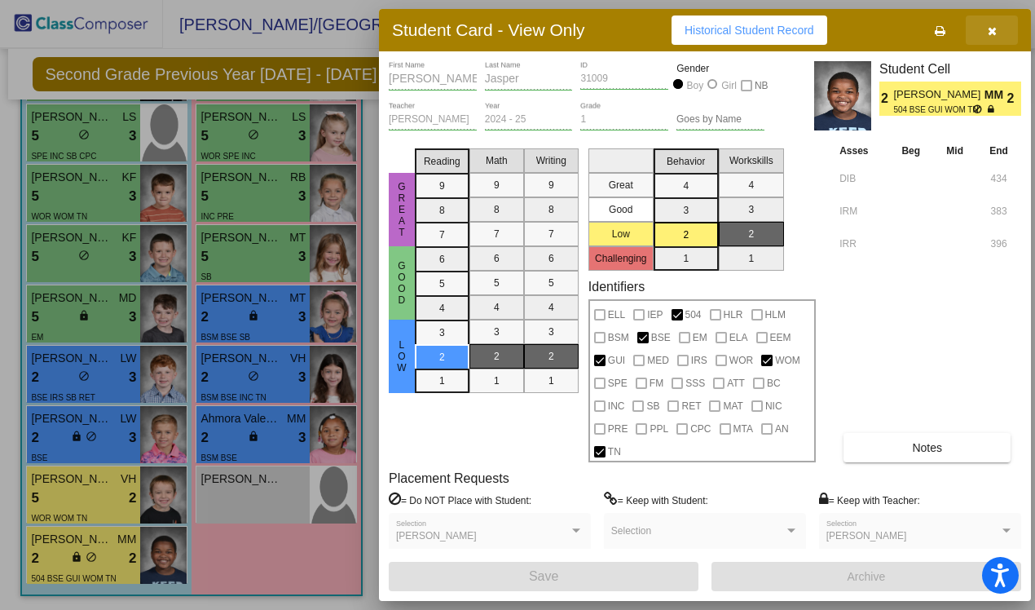
click at [834, 27] on icon "button" at bounding box center [992, 30] width 9 height 11
